Goal: Task Accomplishment & Management: Complete application form

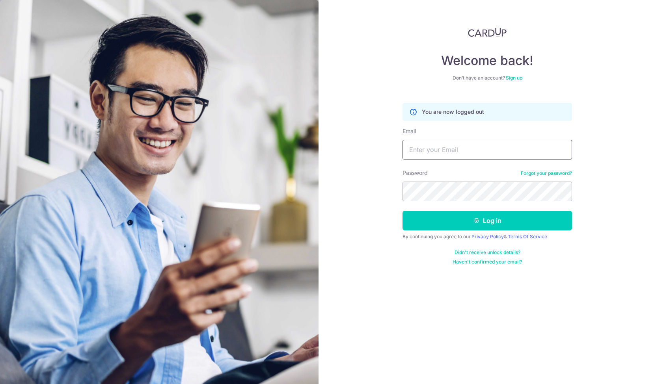
click at [431, 148] on input "Email" at bounding box center [488, 150] width 170 height 20
type input "evelyn.lau.bluemoon@gmail.com"
click at [403, 211] on button "Log in" at bounding box center [488, 221] width 170 height 20
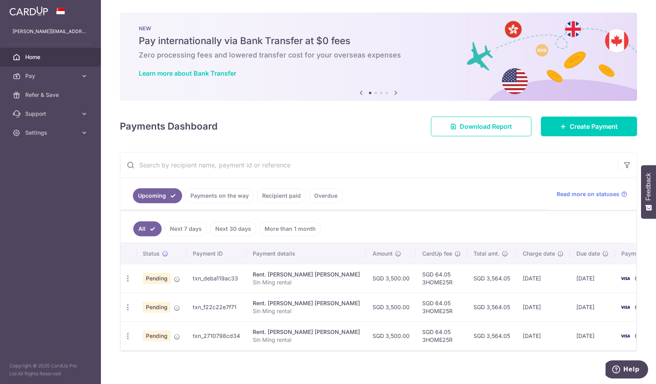
click at [418, 162] on input "text" at bounding box center [369, 165] width 498 height 25
click at [83, 134] on icon at bounding box center [84, 133] width 8 height 8
click at [50, 170] on span "Logout" at bounding box center [51, 171] width 52 height 8
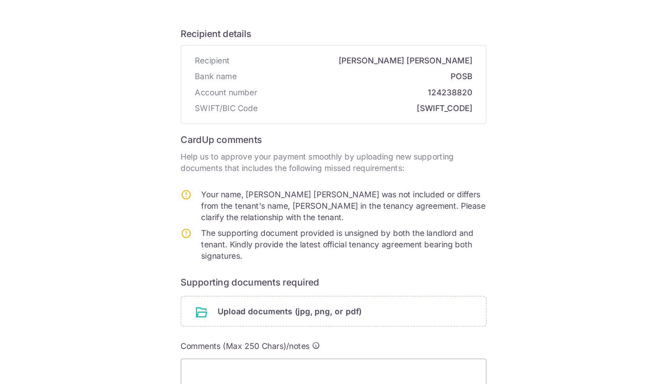
scroll to position [30, 0]
click at [265, 264] on input "file" at bounding box center [328, 266] width 211 height 21
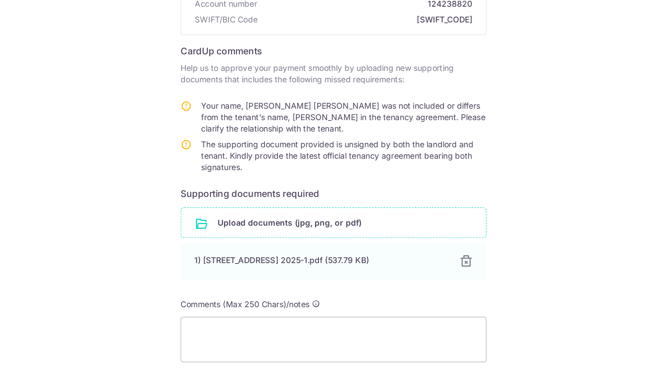
scroll to position [91, 0]
click at [273, 208] on input "file" at bounding box center [328, 205] width 211 height 21
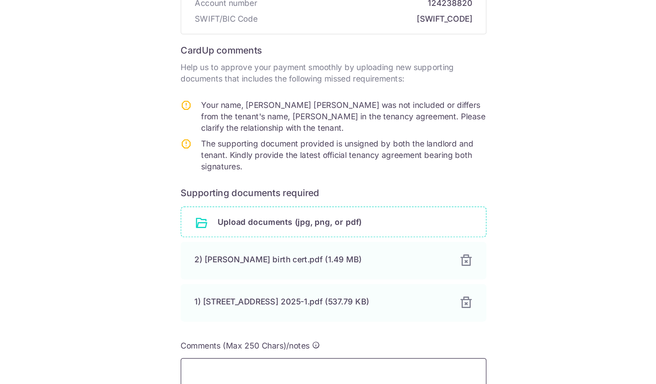
click at [282, 306] on textarea at bounding box center [327, 315] width 211 height 32
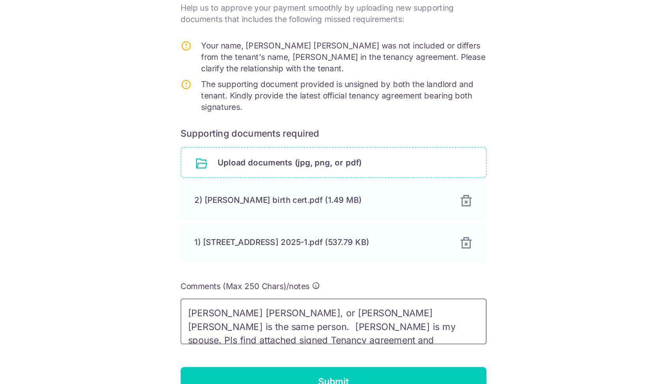
scroll to position [1, 0]
click at [385, 270] on textarea "Evelyn Lau Lai Yee, or Lau Lai Yee is the same person. Lee Chan Wah is my spous…" at bounding box center [327, 279] width 211 height 32
click at [410, 271] on textarea "Evelyn Lau Lai Yee, or Lau Lai Yee is the same person - with 1 IC number. Lee C…" at bounding box center [327, 279] width 211 height 32
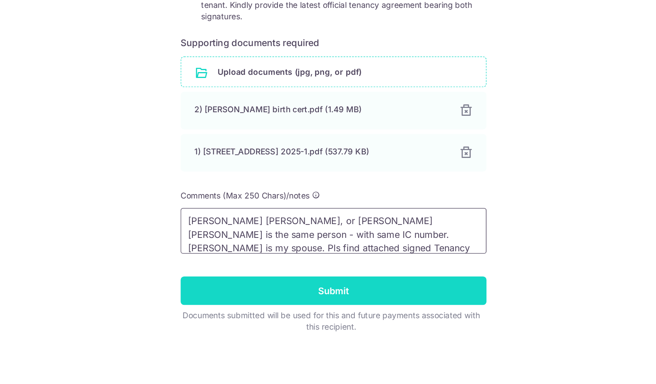
type textarea "Evelyn Lau Lai Yee, or Lau Lai Yee is the same person - with same IC number. Le…"
click at [341, 315] on input "Submit" at bounding box center [327, 320] width 211 height 20
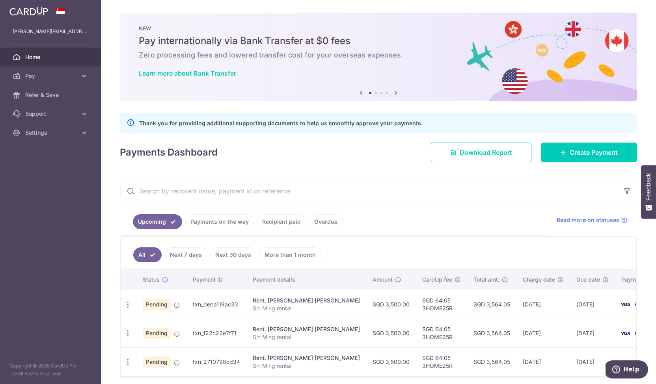
click at [54, 55] on span "Home" at bounding box center [51, 57] width 52 height 8
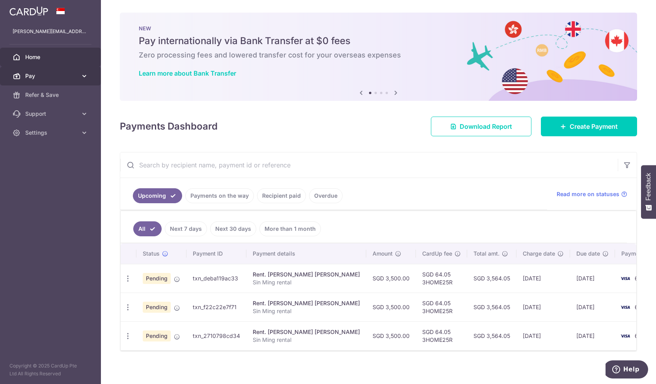
click at [48, 79] on span "Pay" at bounding box center [51, 76] width 52 height 8
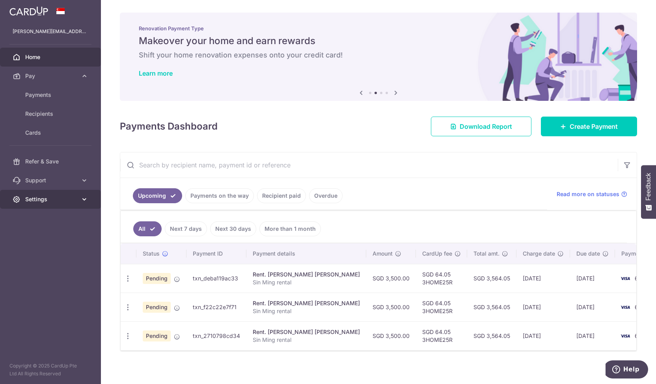
click at [84, 198] on icon at bounding box center [84, 200] width 8 height 8
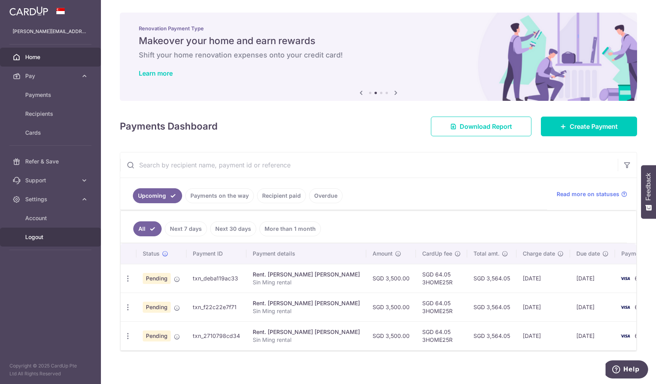
click at [44, 239] on span "Logout" at bounding box center [51, 237] width 52 height 8
